Goal: Task Accomplishment & Management: Manage account settings

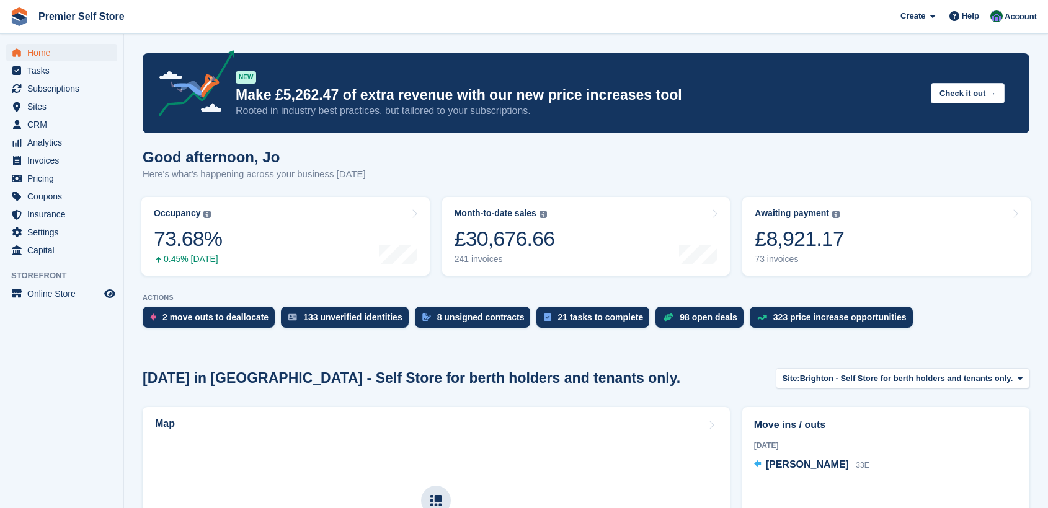
click at [43, 91] on span "Subscriptions" at bounding box center [64, 88] width 74 height 17
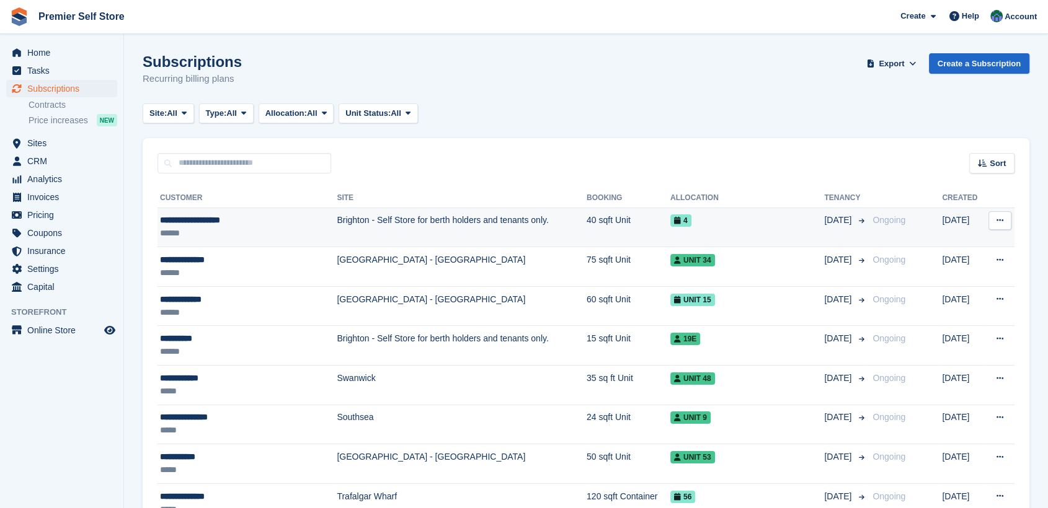
click at [213, 221] on div "**********" at bounding box center [234, 220] width 149 height 13
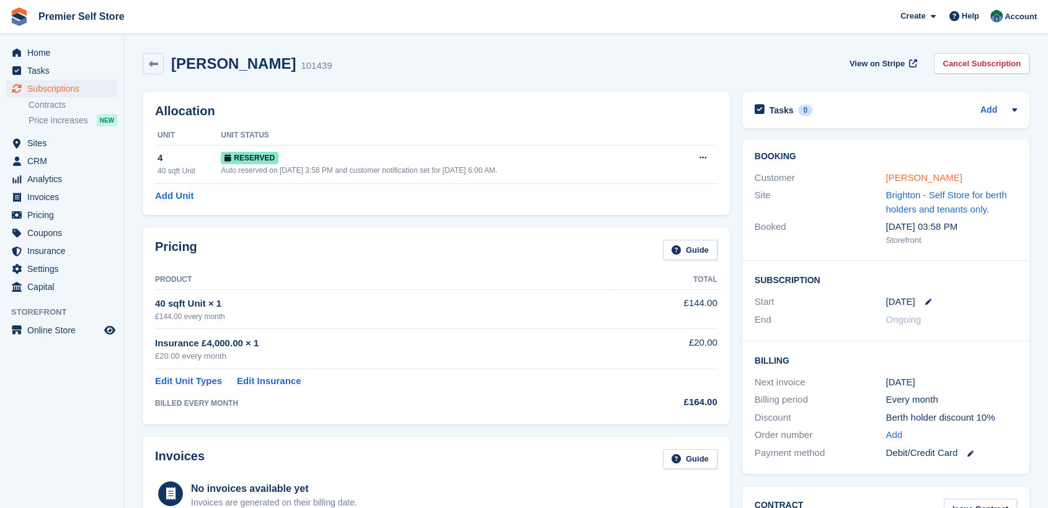
click at [924, 179] on link "Howard Wynne-Davies" at bounding box center [923, 177] width 76 height 11
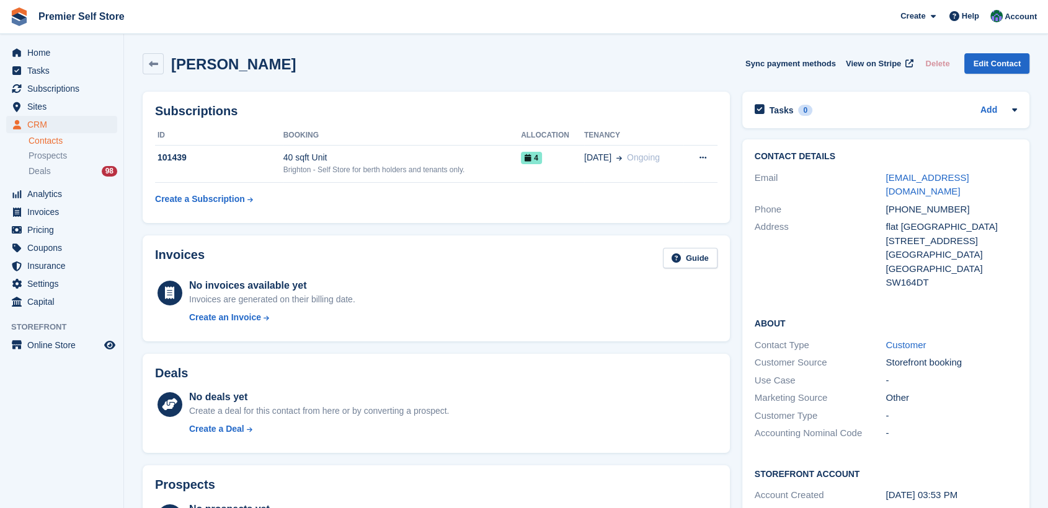
scroll to position [342, 0]
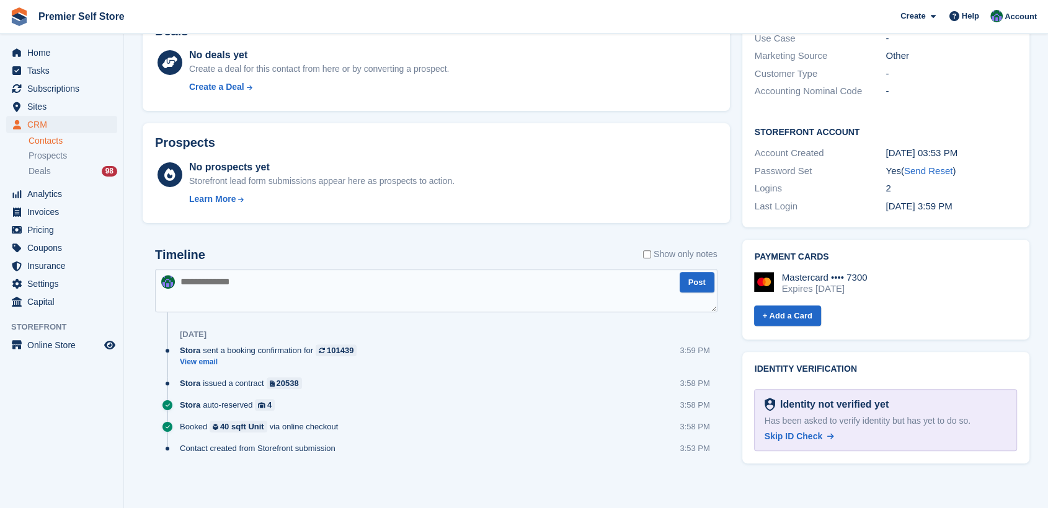
paste textarea "**********"
type textarea "**********"
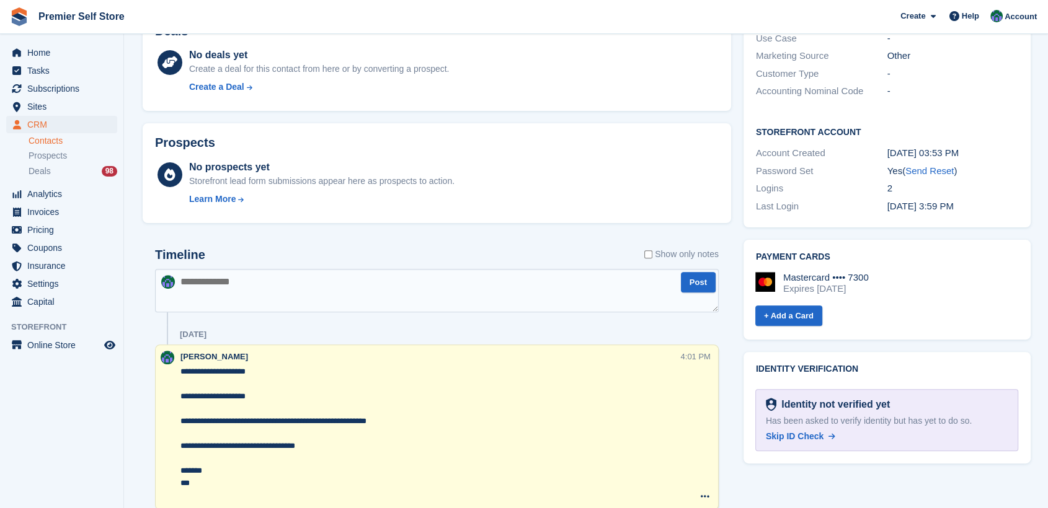
scroll to position [0, 0]
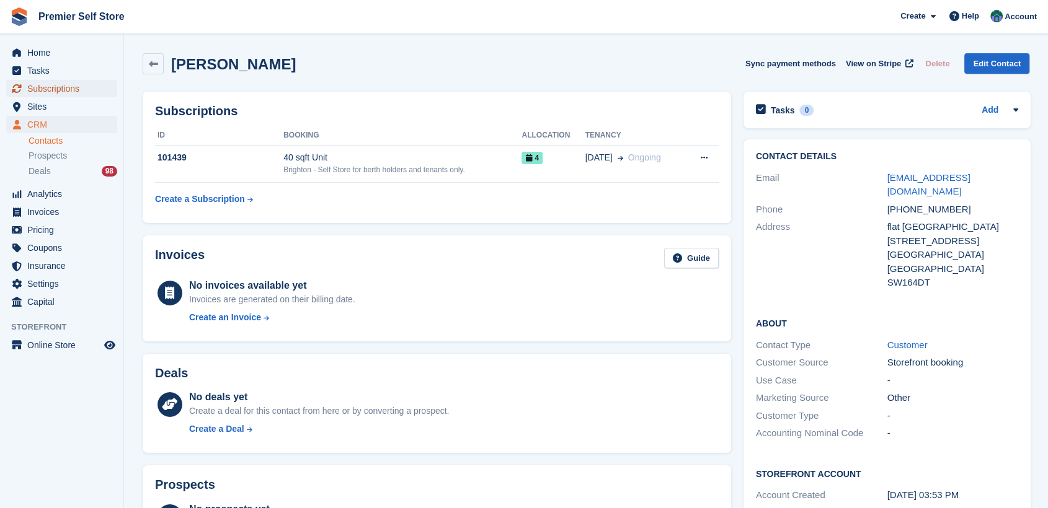
click at [50, 87] on span "Subscriptions" at bounding box center [64, 88] width 74 height 17
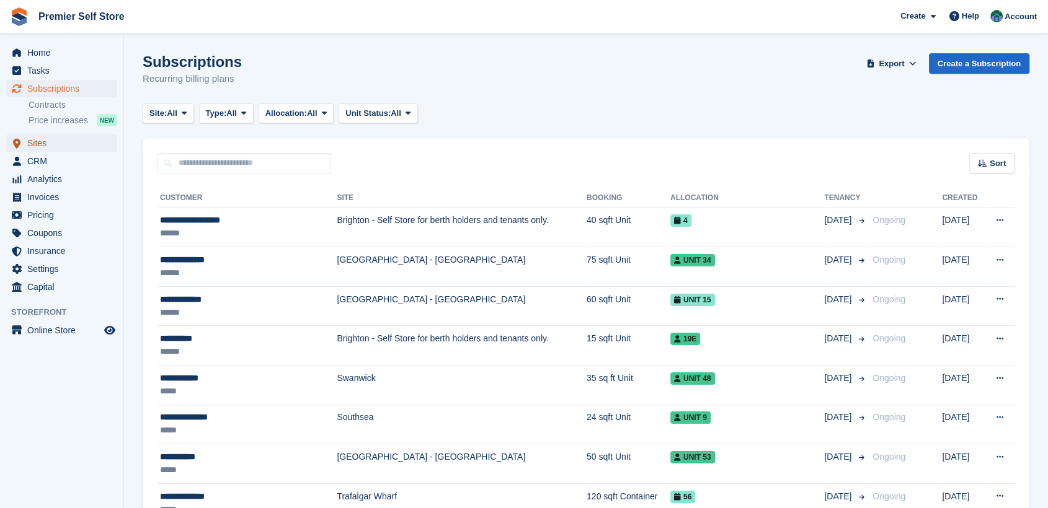
click at [35, 143] on span "Sites" at bounding box center [64, 143] width 74 height 17
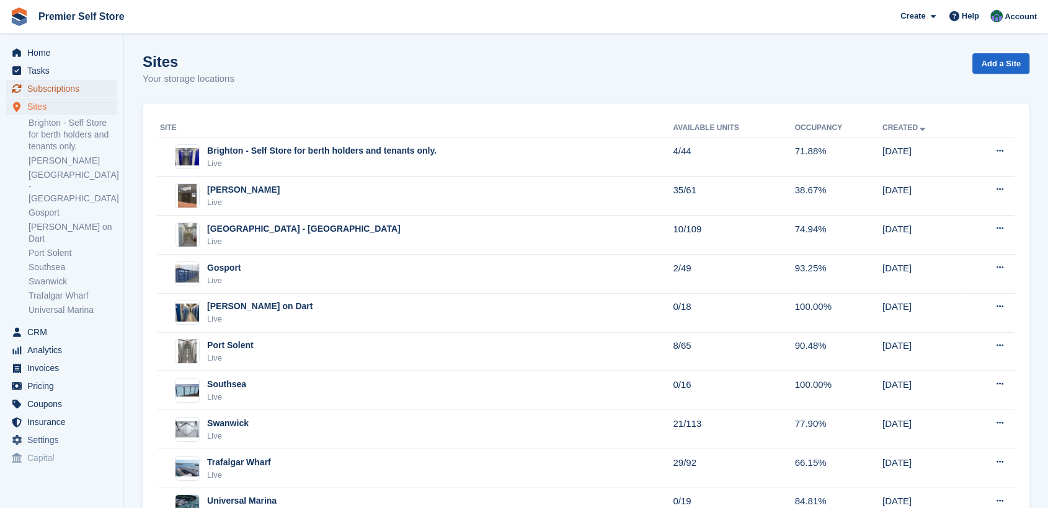
click at [50, 89] on span "Subscriptions" at bounding box center [64, 88] width 74 height 17
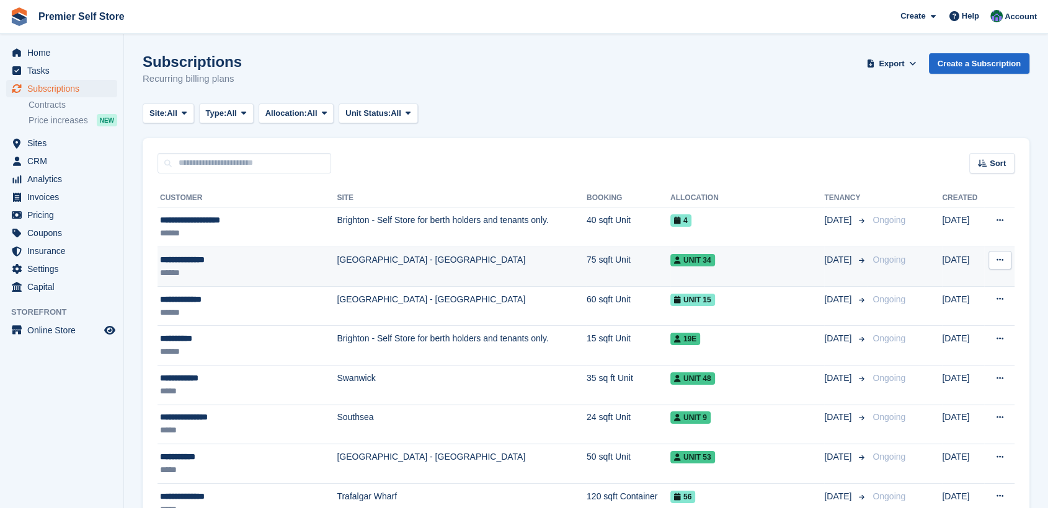
click at [188, 258] on div "**********" at bounding box center [234, 260] width 149 height 13
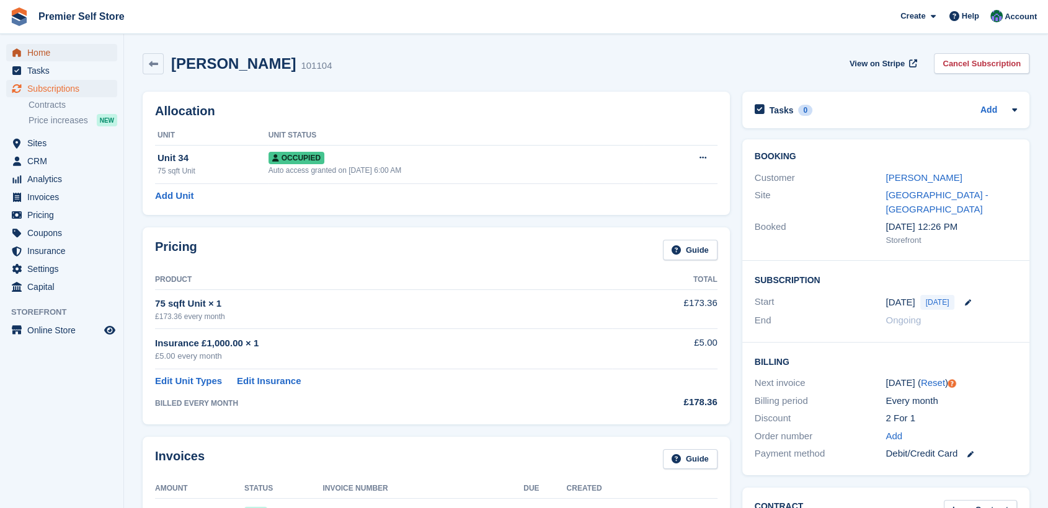
click at [39, 52] on span "Home" at bounding box center [64, 52] width 74 height 17
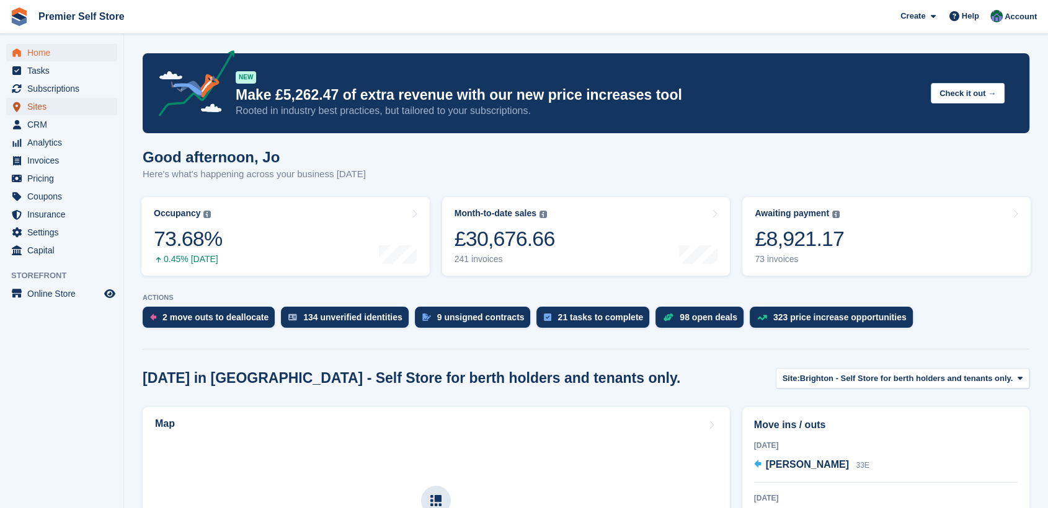
click at [40, 106] on span "Sites" at bounding box center [64, 106] width 74 height 17
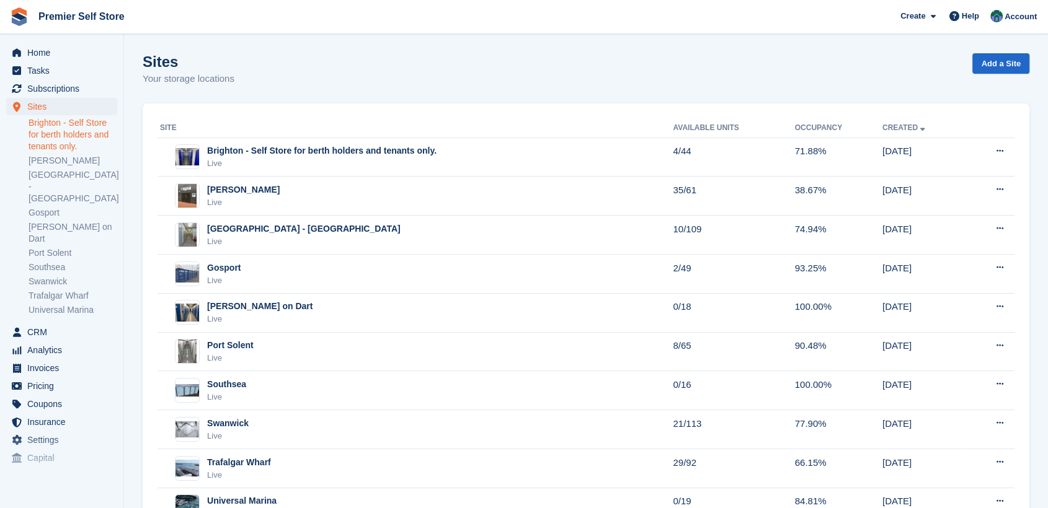
click at [59, 130] on link "Brighton - Self Store for berth holders and tenants only." at bounding box center [73, 134] width 89 height 35
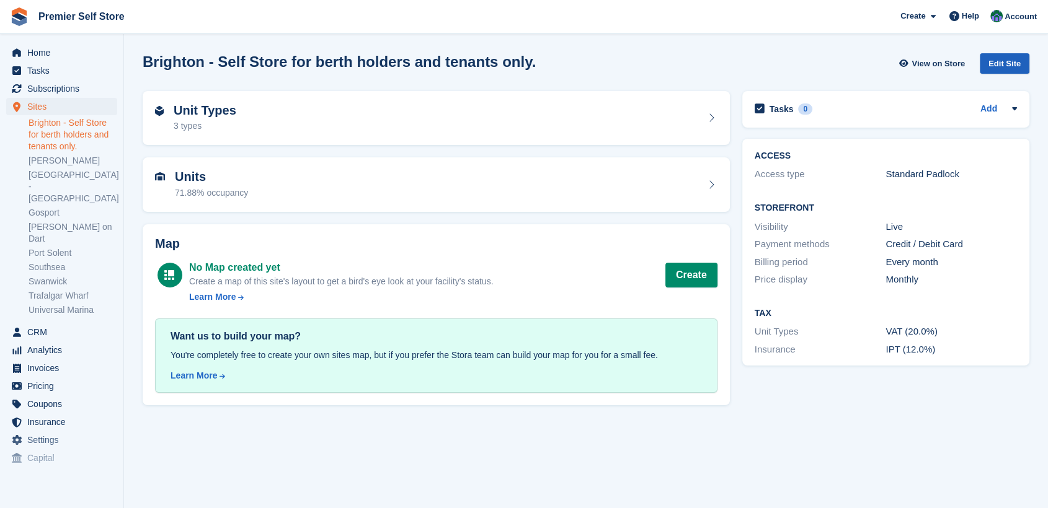
click at [1003, 66] on div "Edit Site" at bounding box center [1004, 63] width 50 height 20
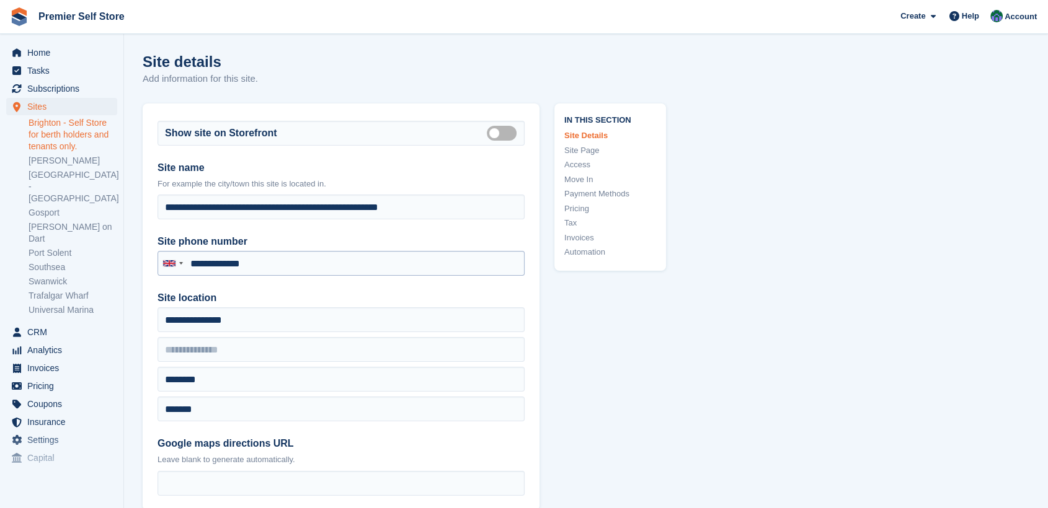
type input "**********"
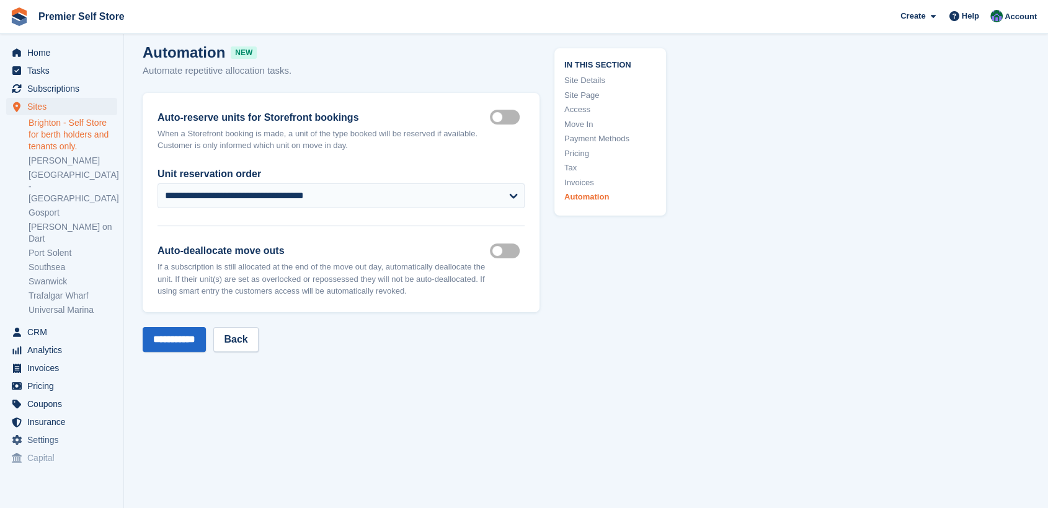
scroll to position [5094, 0]
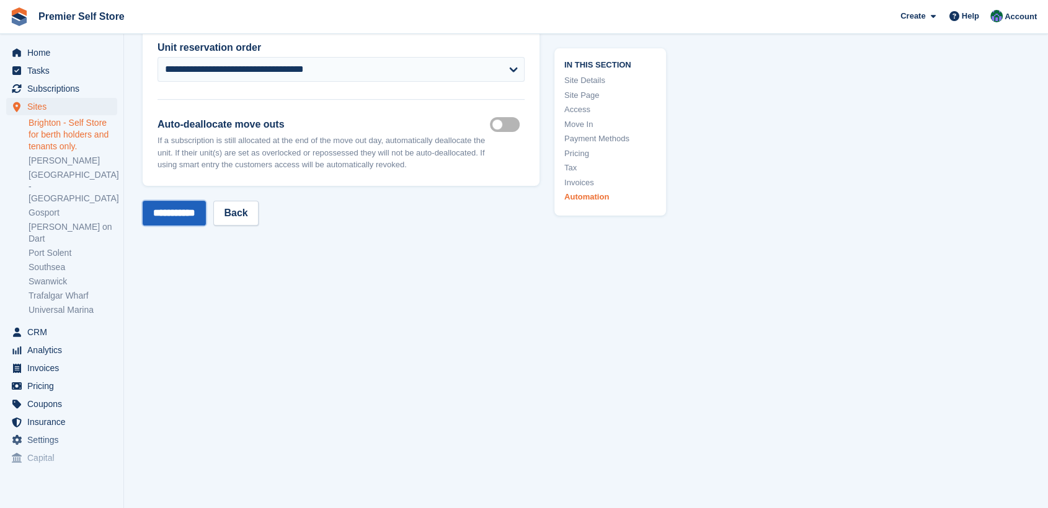
click at [187, 208] on input "**********" at bounding box center [174, 213] width 63 height 25
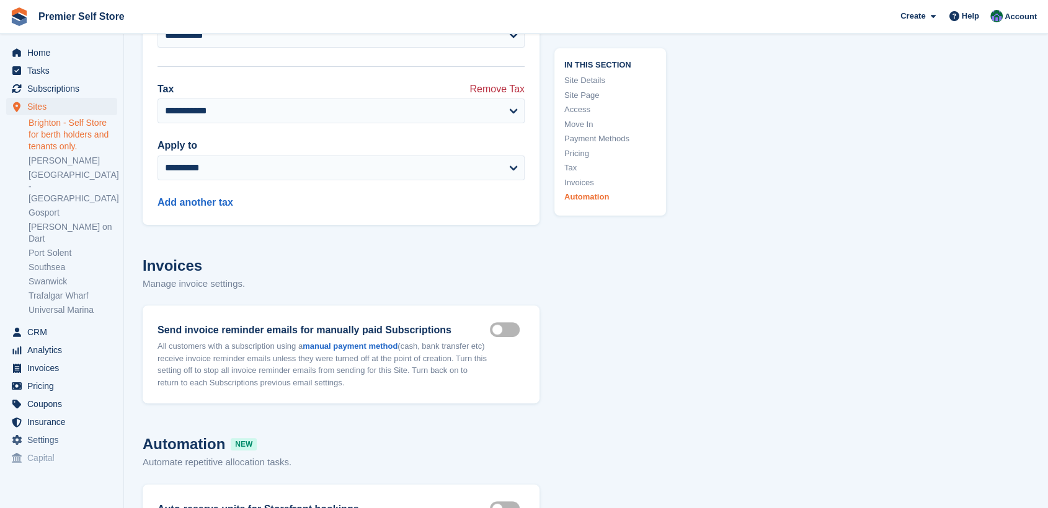
scroll to position [5554, 0]
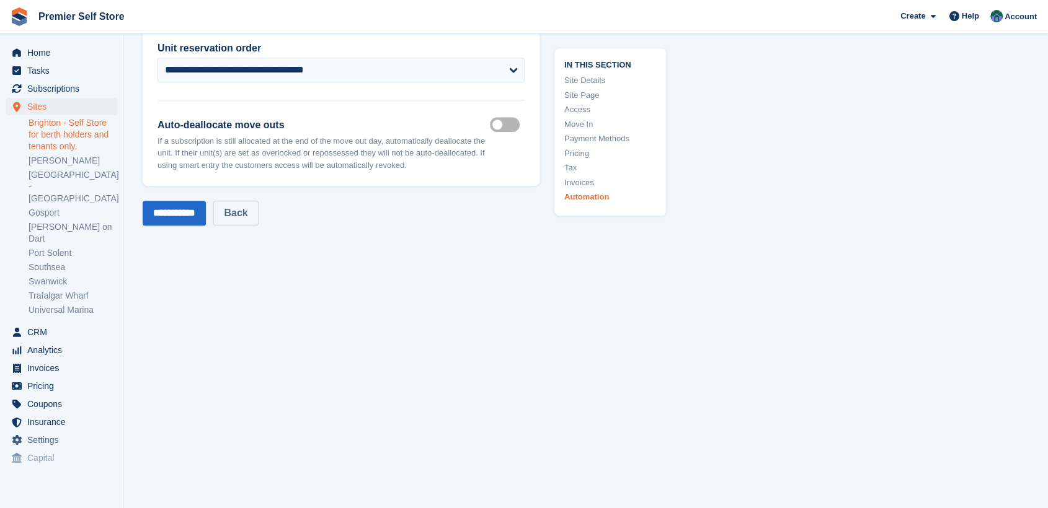
click at [250, 207] on link "Back" at bounding box center [235, 213] width 45 height 25
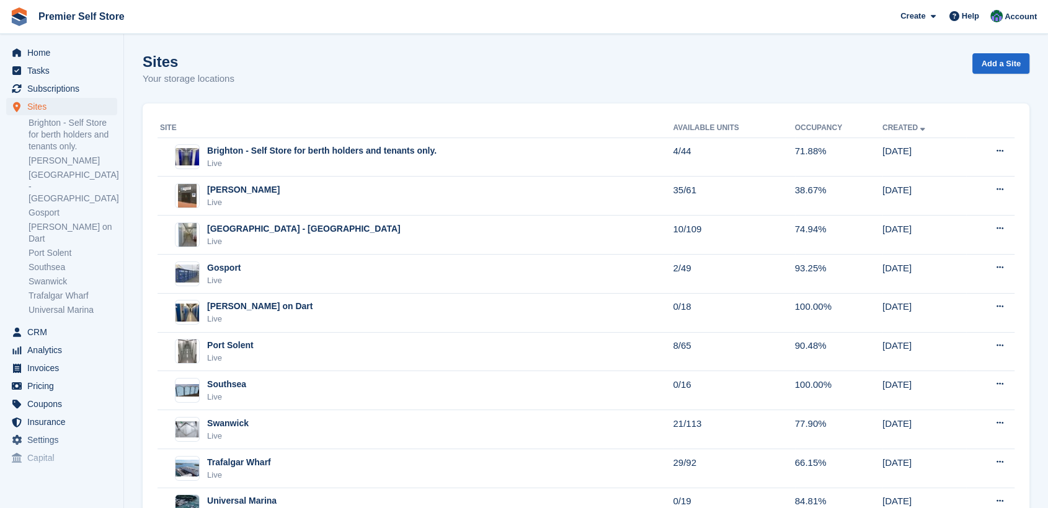
click at [291, 51] on section "Sites Your storage locations Add a Site Site Available Units Occupancy Created …" at bounding box center [586, 281] width 924 height 563
click at [51, 51] on span "Home" at bounding box center [64, 52] width 74 height 17
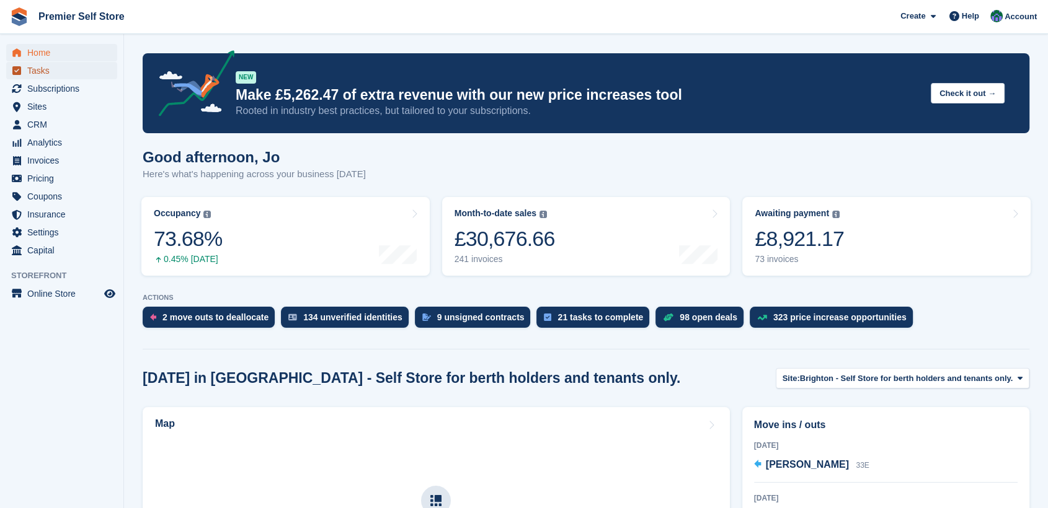
click at [30, 70] on span "Tasks" at bounding box center [64, 70] width 74 height 17
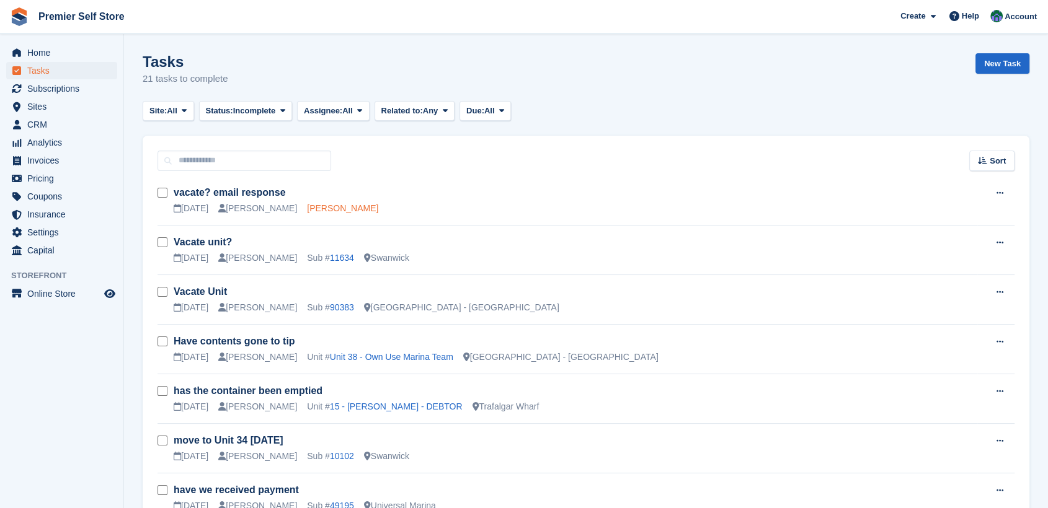
click at [307, 208] on link "[PERSON_NAME]" at bounding box center [342, 208] width 71 height 10
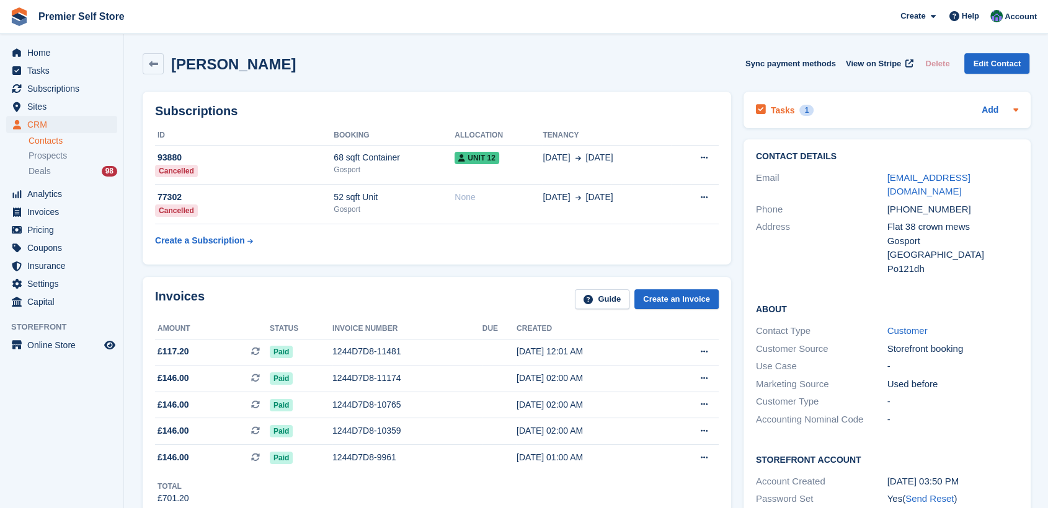
click at [777, 110] on h2 "Tasks" at bounding box center [783, 110] width 24 height 11
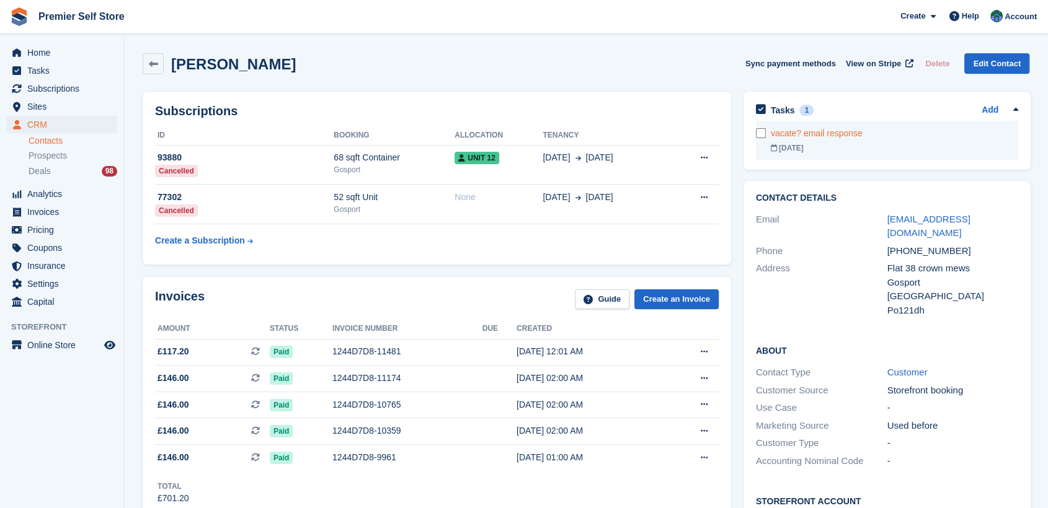
click at [789, 133] on div "vacate? email response" at bounding box center [894, 133] width 247 height 13
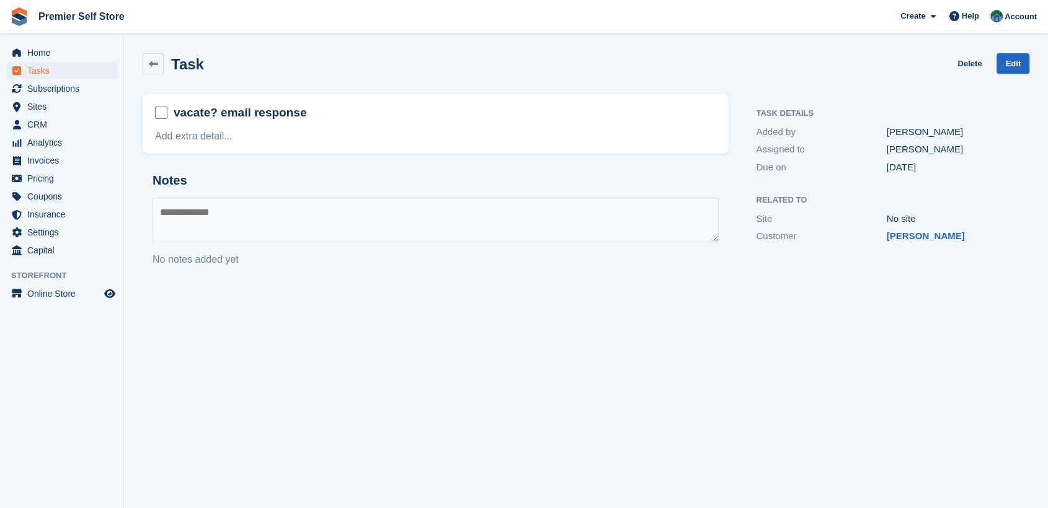
click at [1017, 51] on div "Task Delete Edit" at bounding box center [585, 66] width 901 height 41
click at [1017, 63] on link "Edit" at bounding box center [1012, 63] width 33 height 20
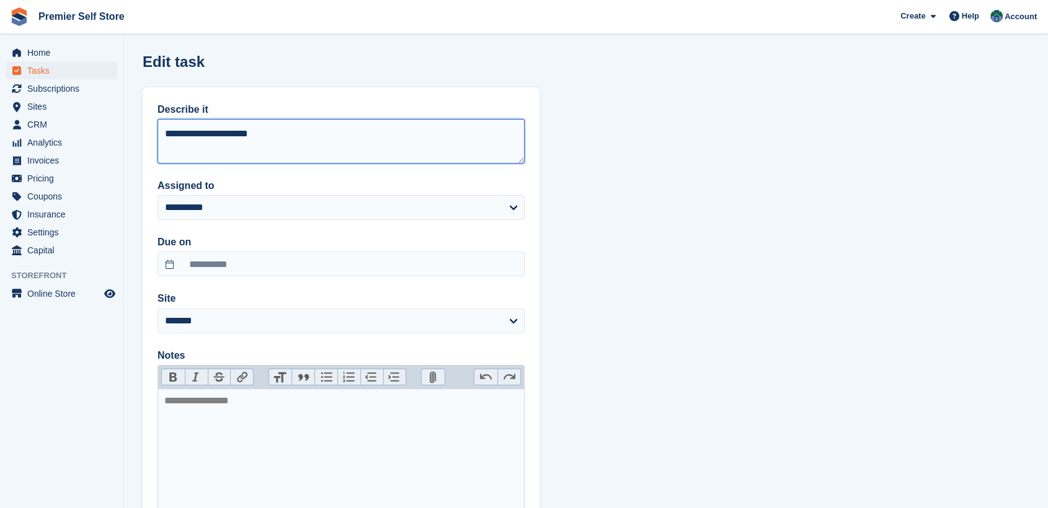
drag, startPoint x: 192, startPoint y: 133, endPoint x: 275, endPoint y: 133, distance: 83.1
click at [275, 133] on textarea "**********" at bounding box center [340, 141] width 367 height 45
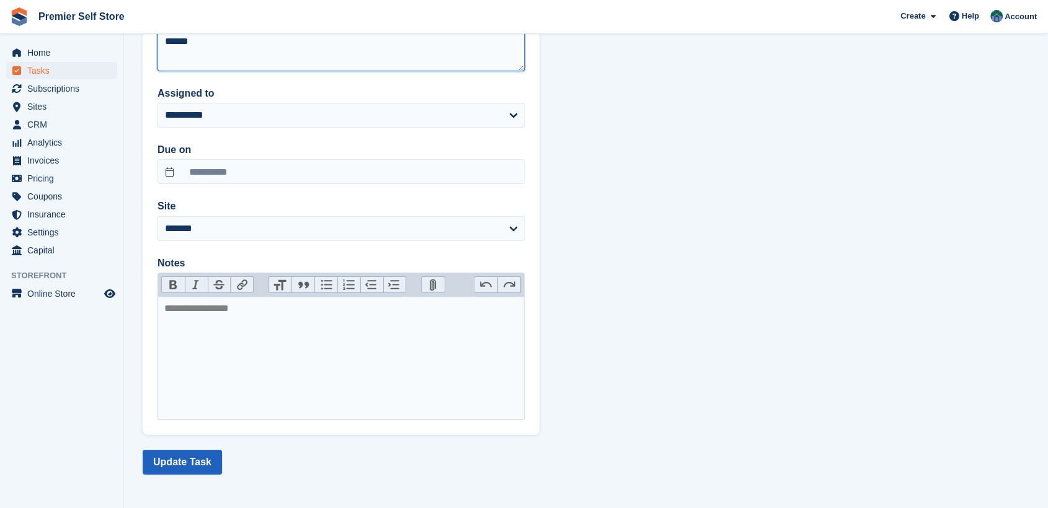
type textarea "******"
click at [169, 454] on button "Update Task" at bounding box center [182, 462] width 79 height 25
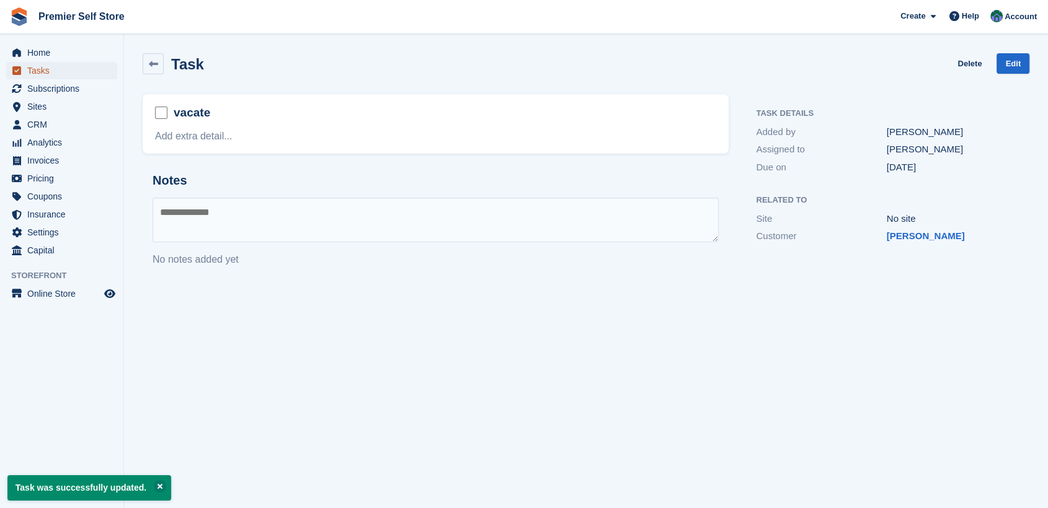
click at [40, 66] on span "Tasks" at bounding box center [64, 70] width 74 height 17
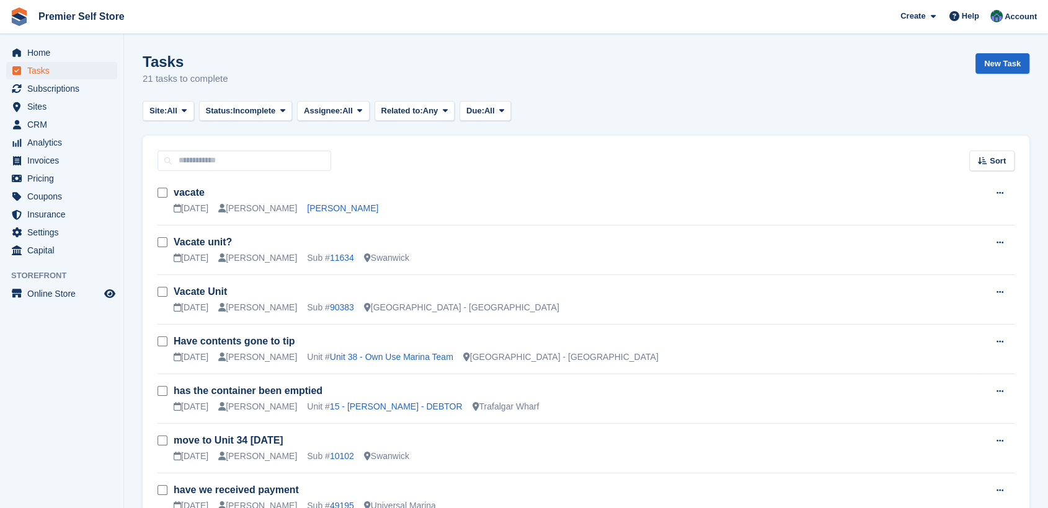
scroll to position [69, 0]
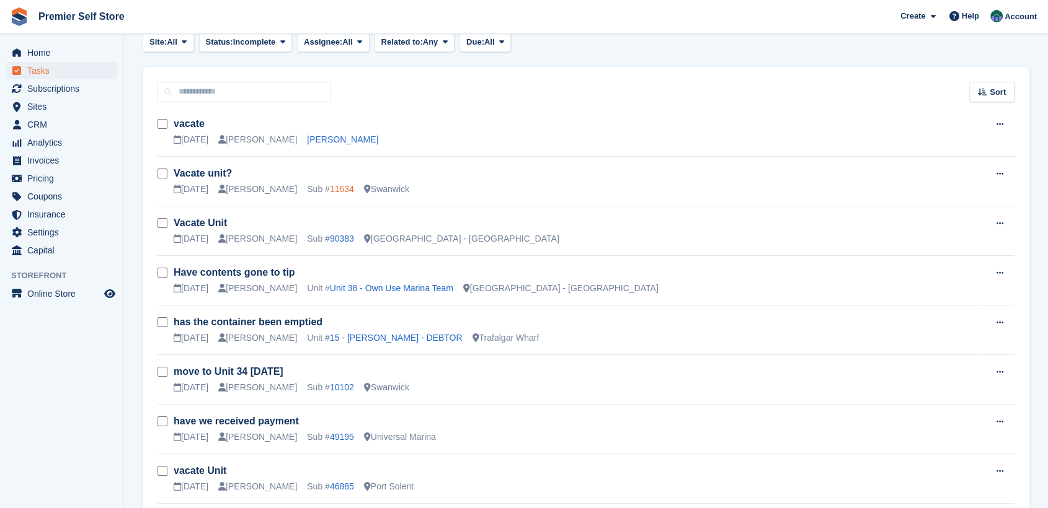
click at [330, 190] on link "11634" at bounding box center [342, 189] width 24 height 10
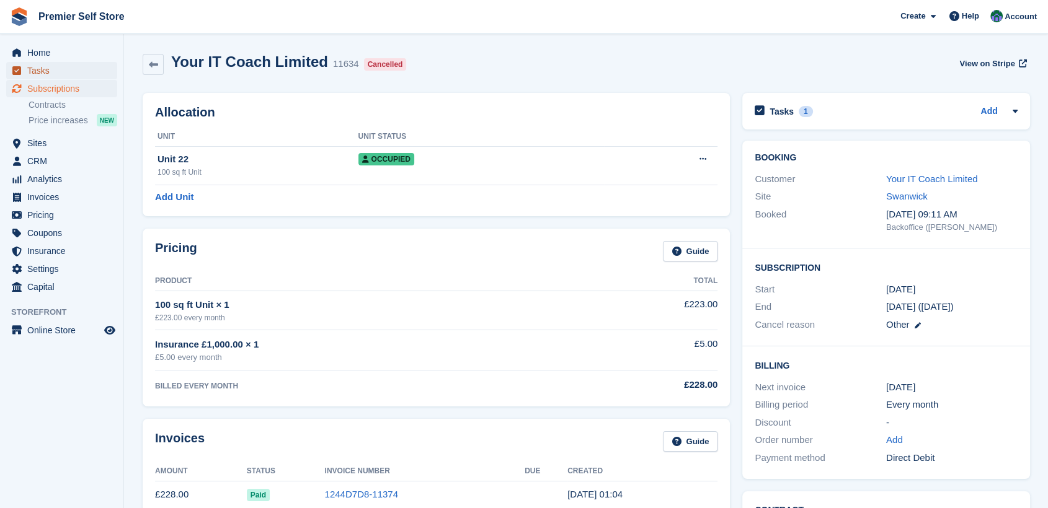
click at [33, 72] on span "Tasks" at bounding box center [64, 70] width 74 height 17
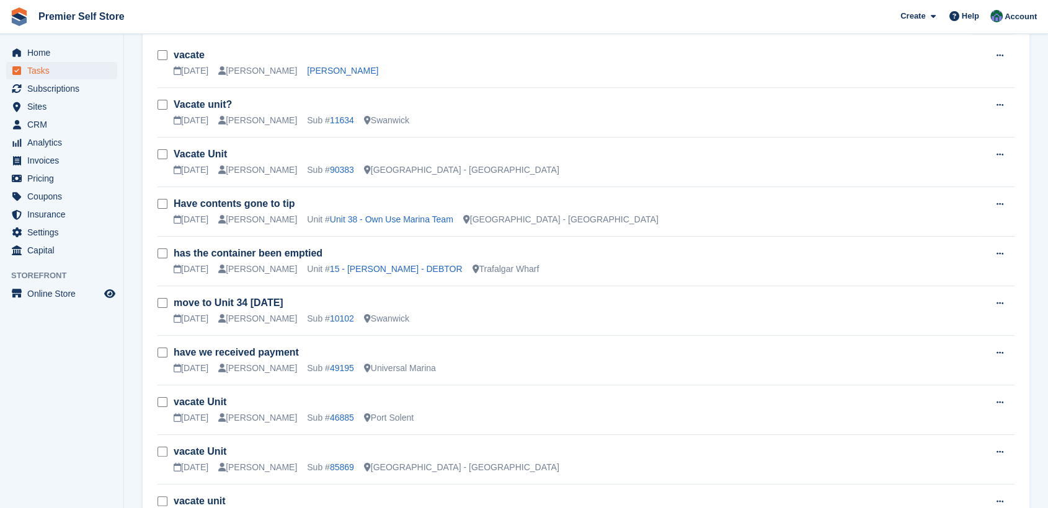
scroll to position [206, 0]
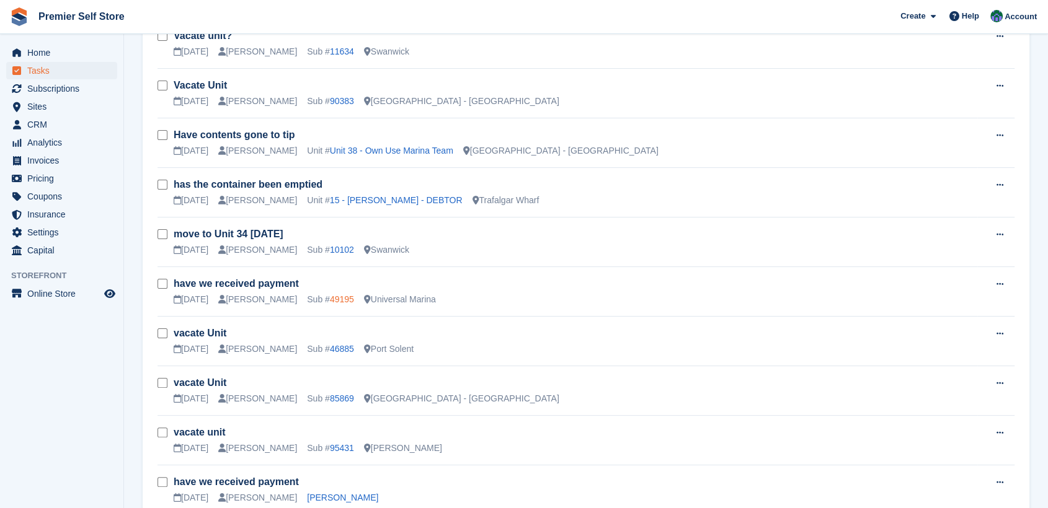
click at [330, 296] on link "49195" at bounding box center [342, 299] width 24 height 10
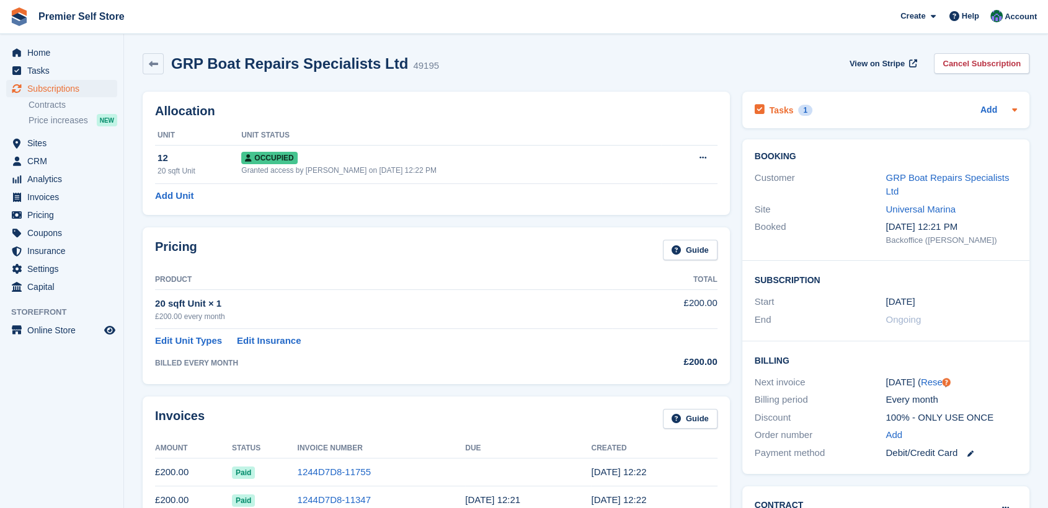
click at [779, 110] on h2 "Tasks" at bounding box center [781, 110] width 24 height 11
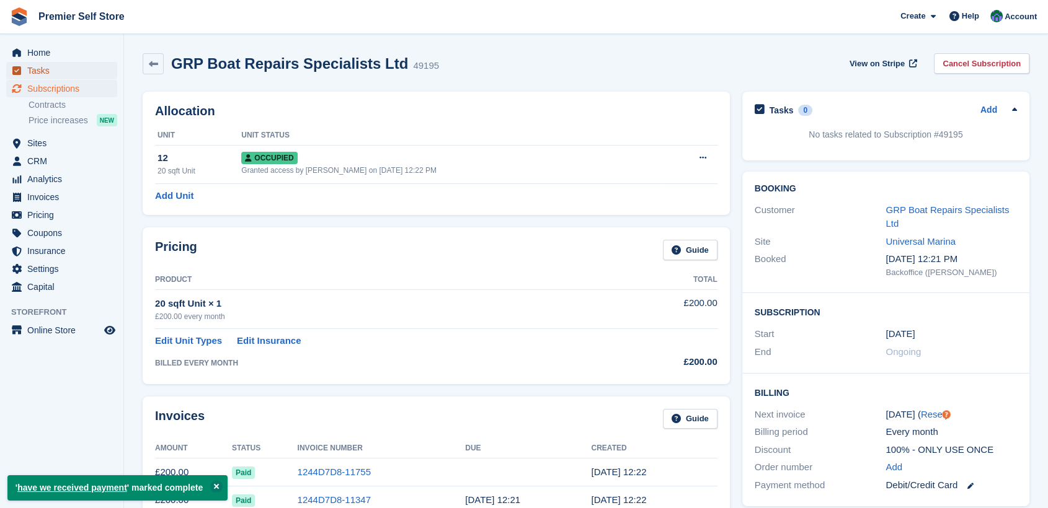
click at [40, 66] on span "Tasks" at bounding box center [64, 70] width 74 height 17
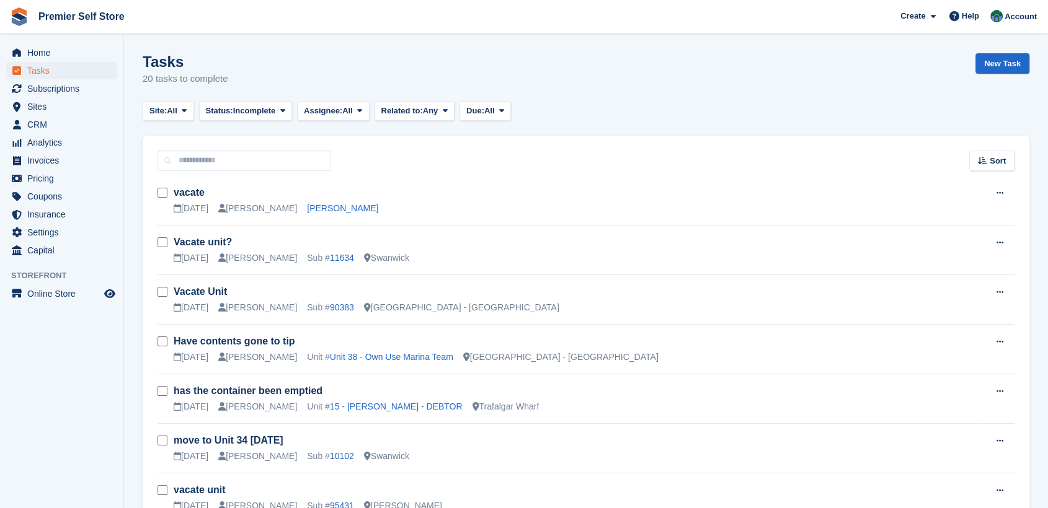
scroll to position [206, 0]
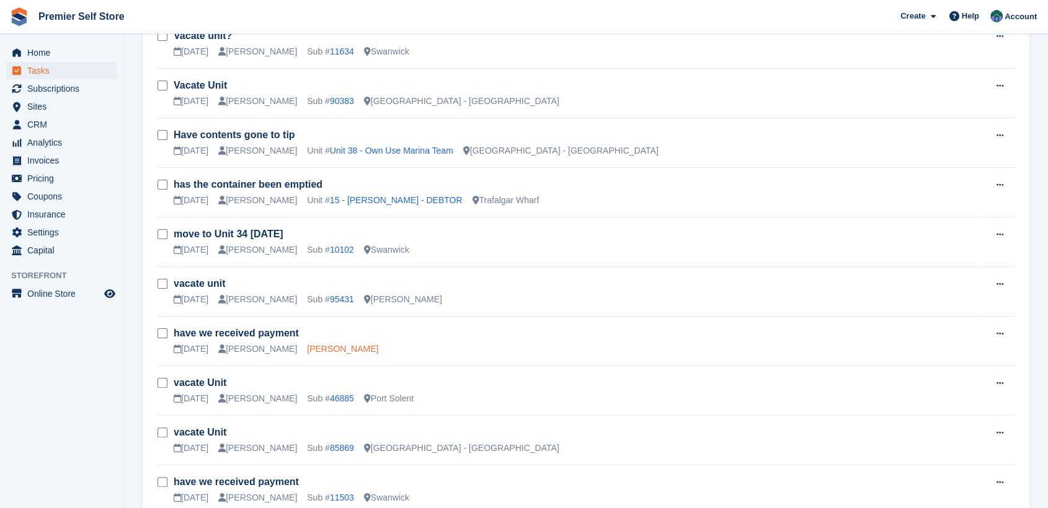
click at [309, 350] on link "[PERSON_NAME]" at bounding box center [342, 349] width 71 height 10
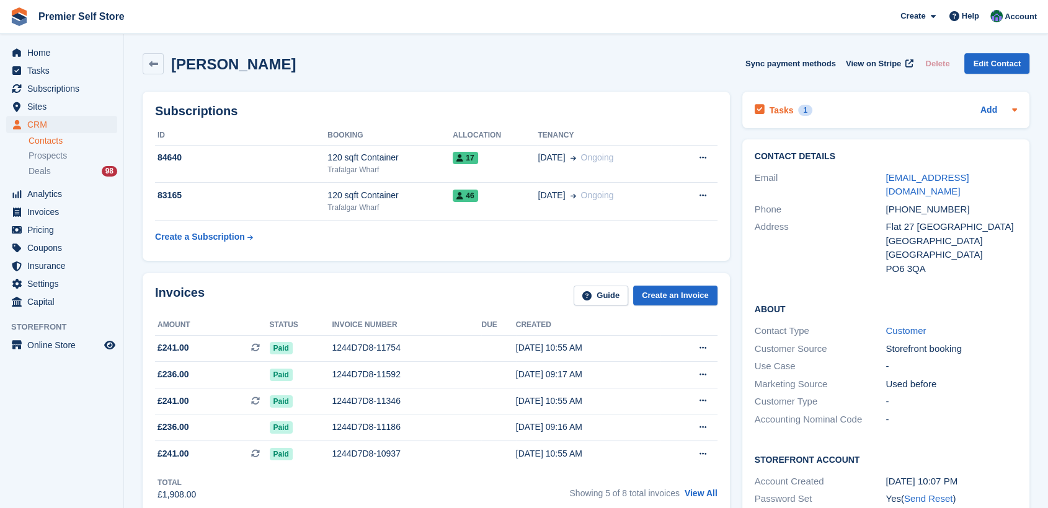
click at [780, 107] on h2 "Tasks" at bounding box center [781, 110] width 24 height 11
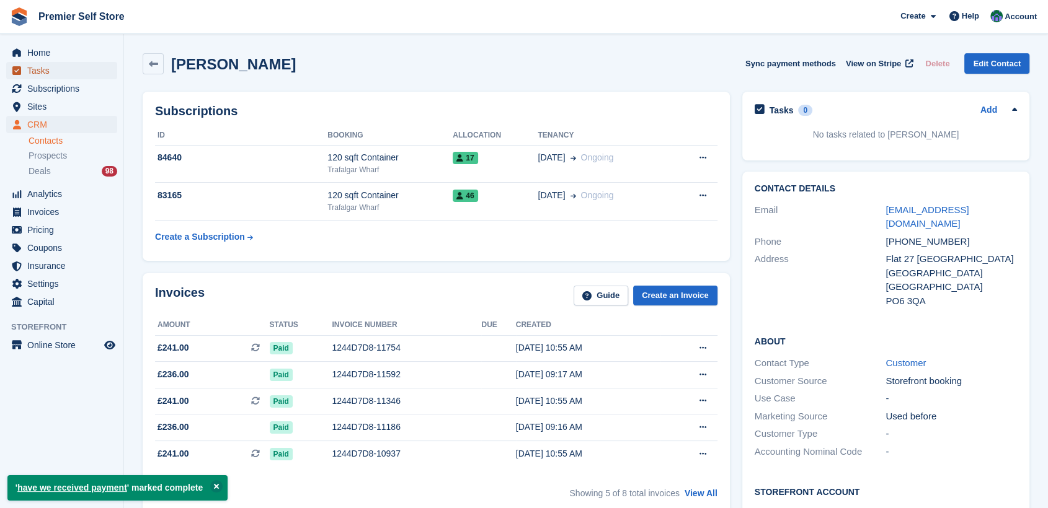
click at [42, 73] on span "Tasks" at bounding box center [64, 70] width 74 height 17
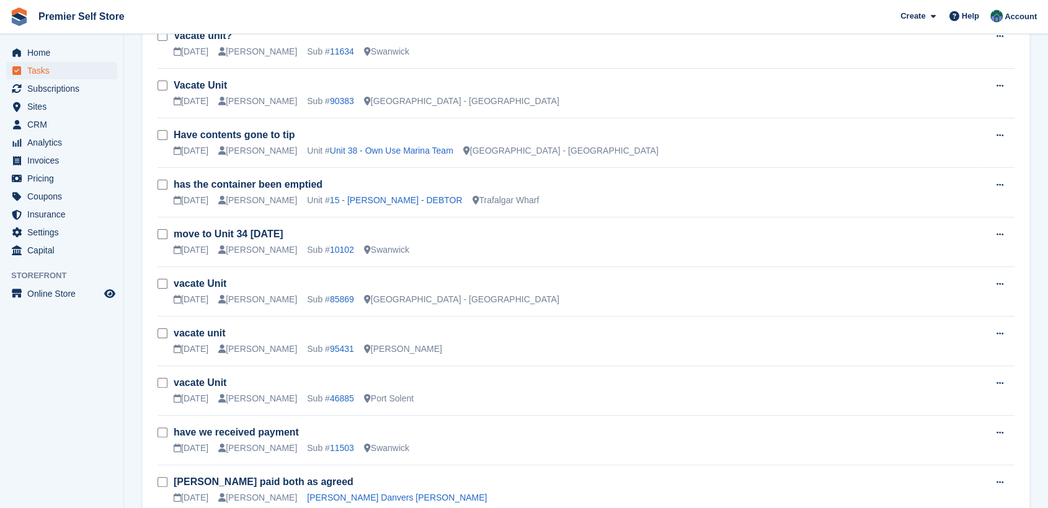
scroll to position [275, 0]
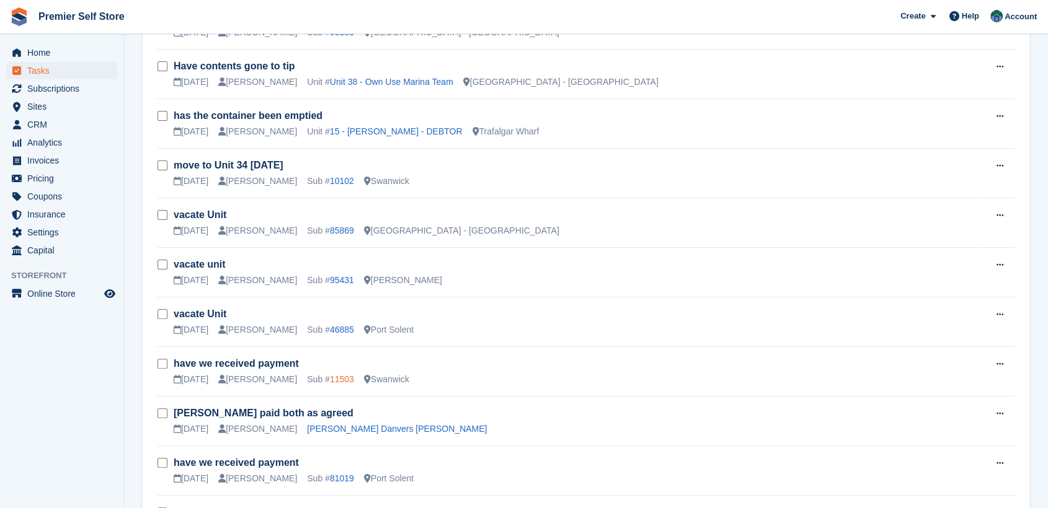
click at [330, 377] on link "11503" at bounding box center [342, 379] width 24 height 10
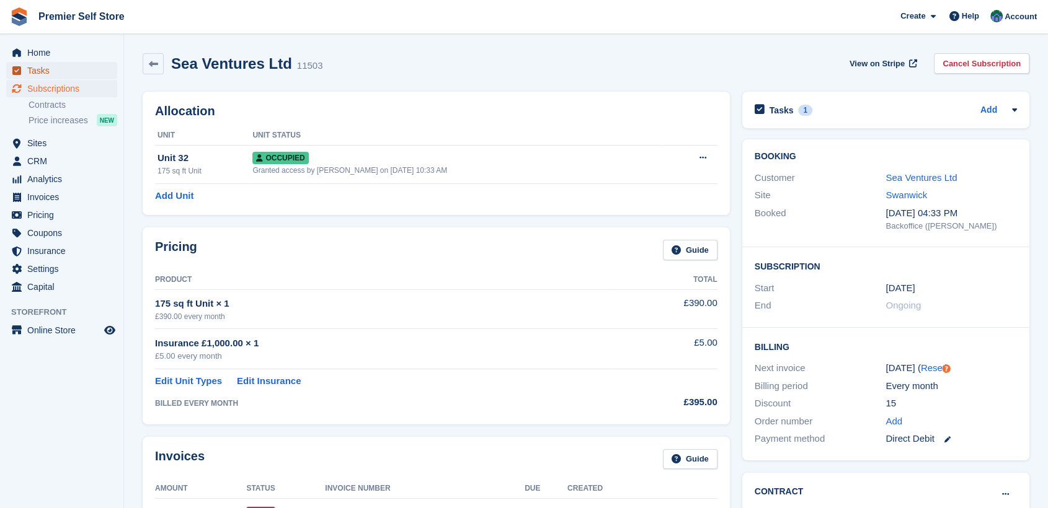
click at [34, 70] on span "Tasks" at bounding box center [64, 70] width 74 height 17
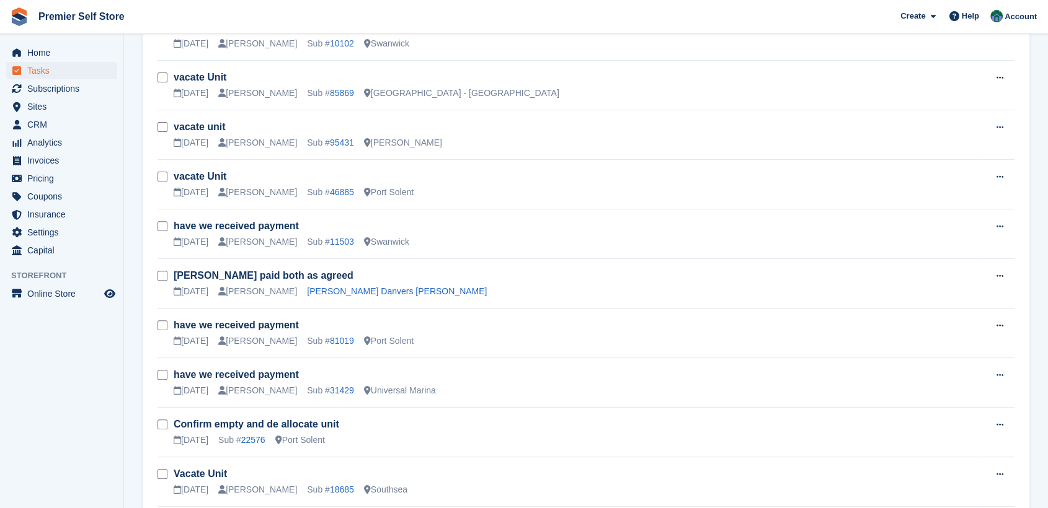
scroll to position [482, 0]
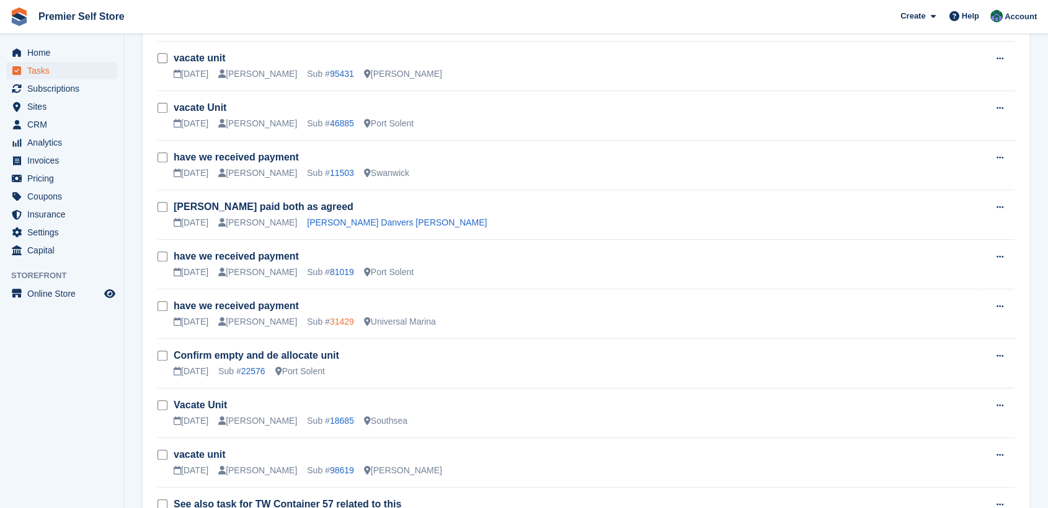
click at [330, 318] on link "31429" at bounding box center [342, 322] width 24 height 10
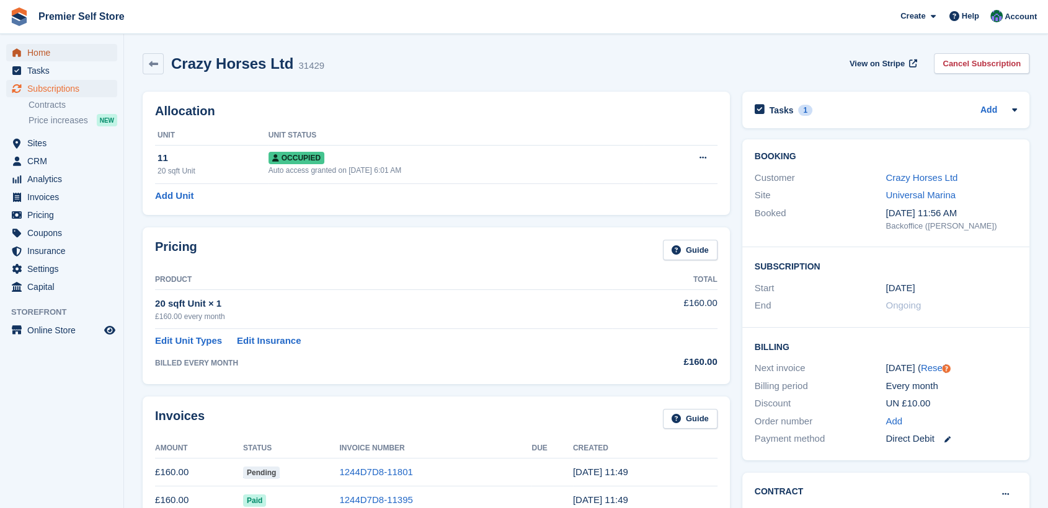
click at [40, 52] on span "Home" at bounding box center [64, 52] width 74 height 17
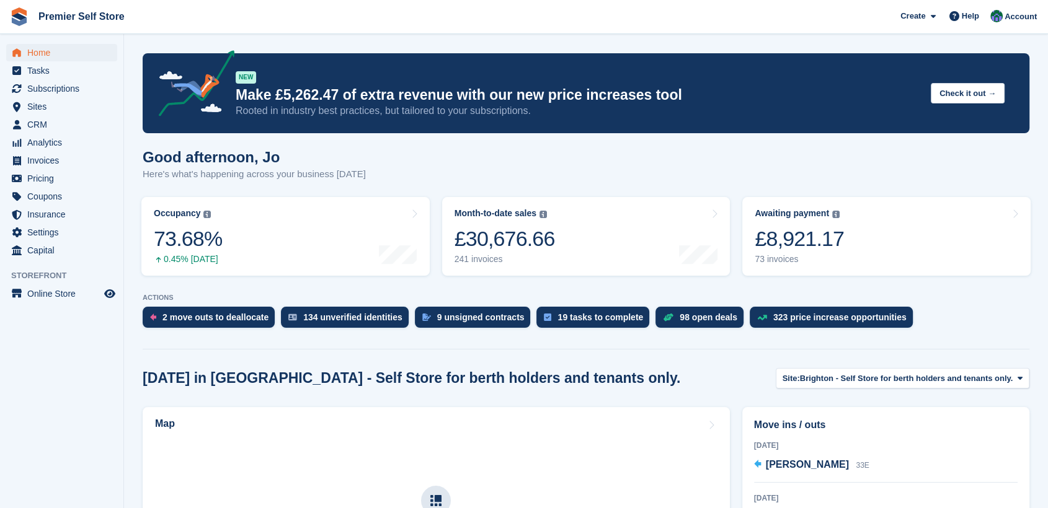
drag, startPoint x: 51, startPoint y: 389, endPoint x: 30, endPoint y: 369, distance: 28.9
click at [52, 389] on aside "Home Tasks Subscriptions Subscriptions Subscriptions Contracts Price increases …" at bounding box center [61, 257] width 123 height 446
click at [55, 356] on aside "Home Tasks Subscriptions Subscriptions Subscriptions Contracts Price increases …" at bounding box center [61, 257] width 123 height 446
click at [35, 49] on span "Home" at bounding box center [64, 52] width 74 height 17
click at [1015, 14] on span "Account" at bounding box center [1020, 17] width 32 height 12
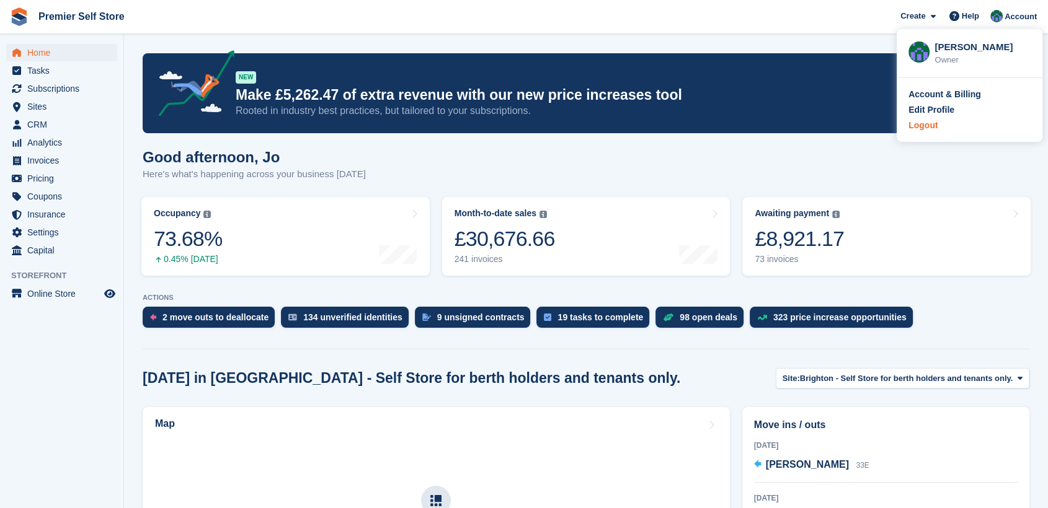
click at [924, 124] on div "Logout" at bounding box center [922, 125] width 29 height 13
